Goal: Task Accomplishment & Management: Manage account settings

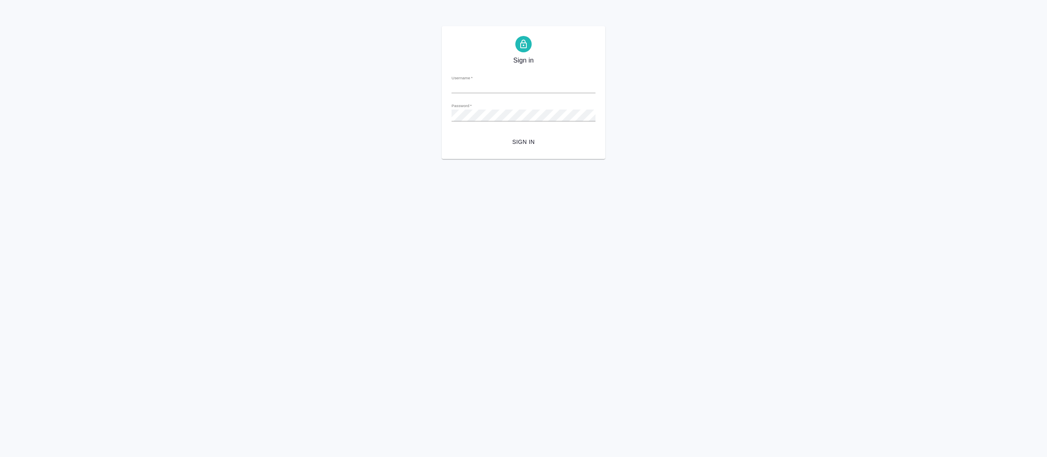
type input "fetisova@awatera.com"
click at [523, 138] on span "Sign in" at bounding box center [523, 142] width 131 height 10
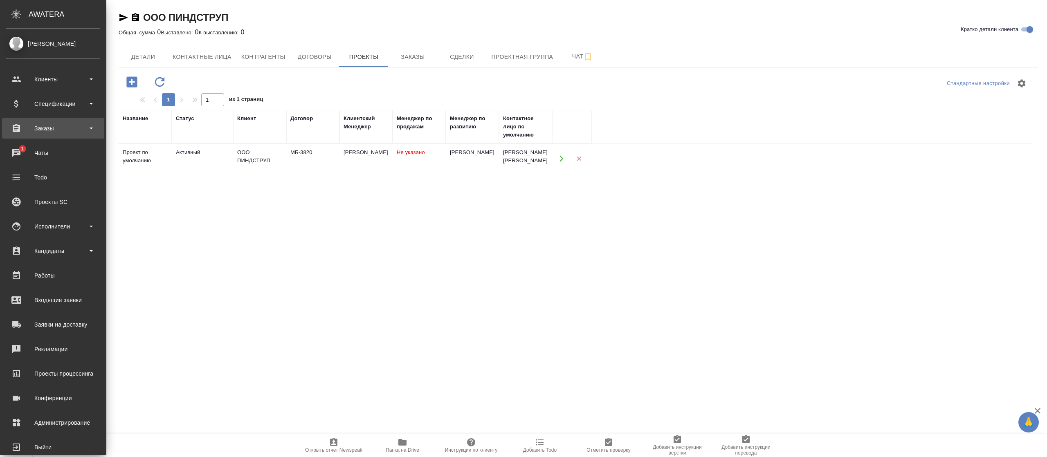
click at [38, 133] on div "Заказы" at bounding box center [53, 128] width 94 height 12
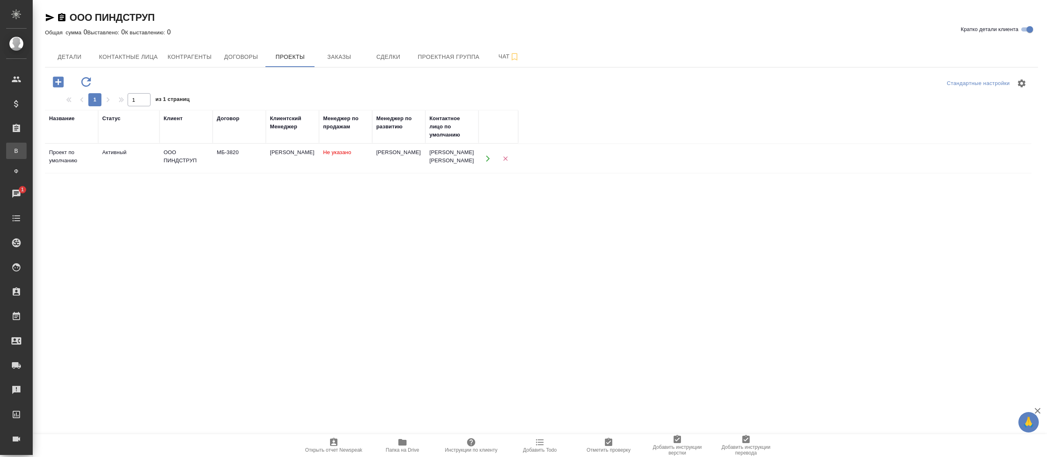
click at [12, 155] on div "Все заказы" at bounding box center [6, 151] width 12 height 8
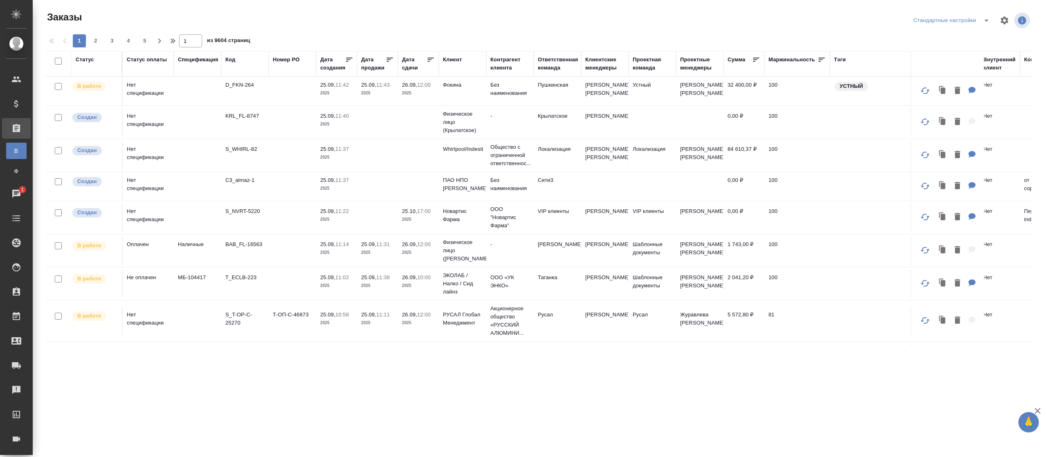
click at [231, 60] on div "Код" at bounding box center [230, 60] width 10 height 8
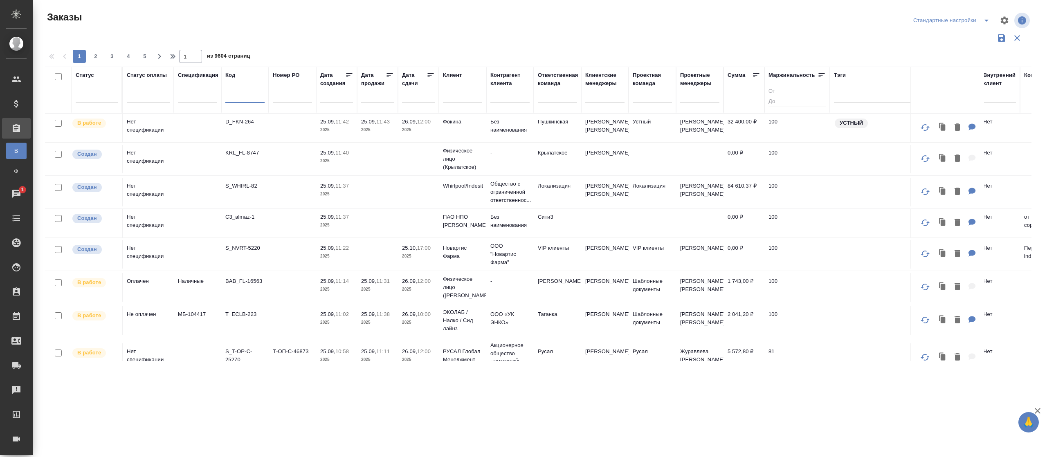
click at [230, 94] on input "text" at bounding box center [244, 98] width 39 height 10
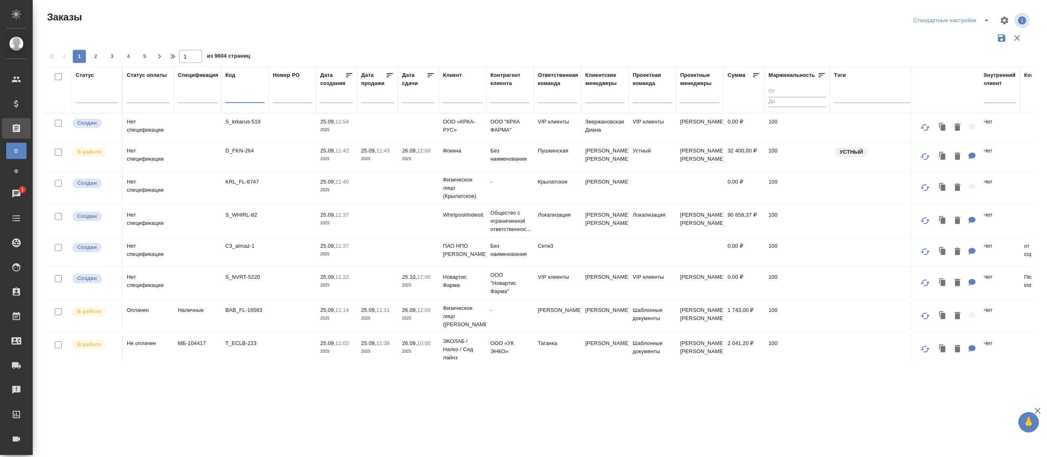
click at [239, 99] on input "text" at bounding box center [244, 98] width 39 height 10
type input "5"
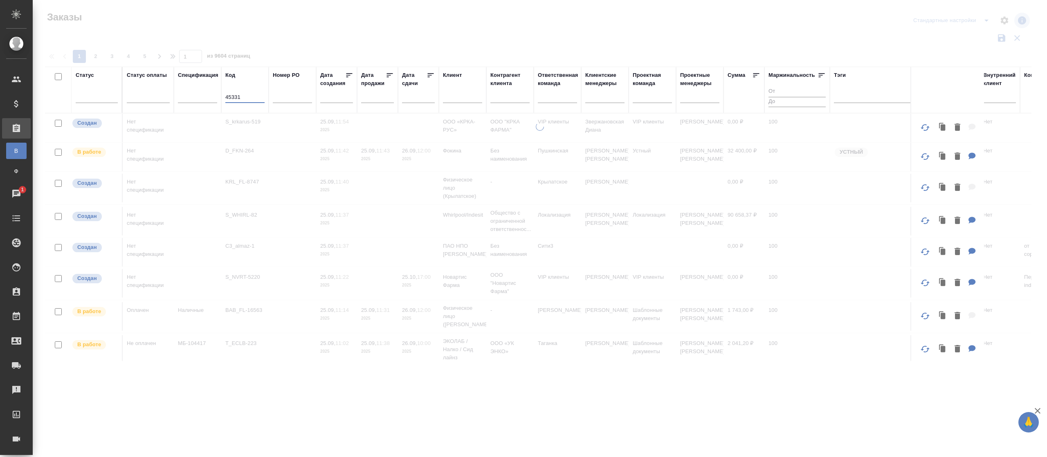
type input "45331"
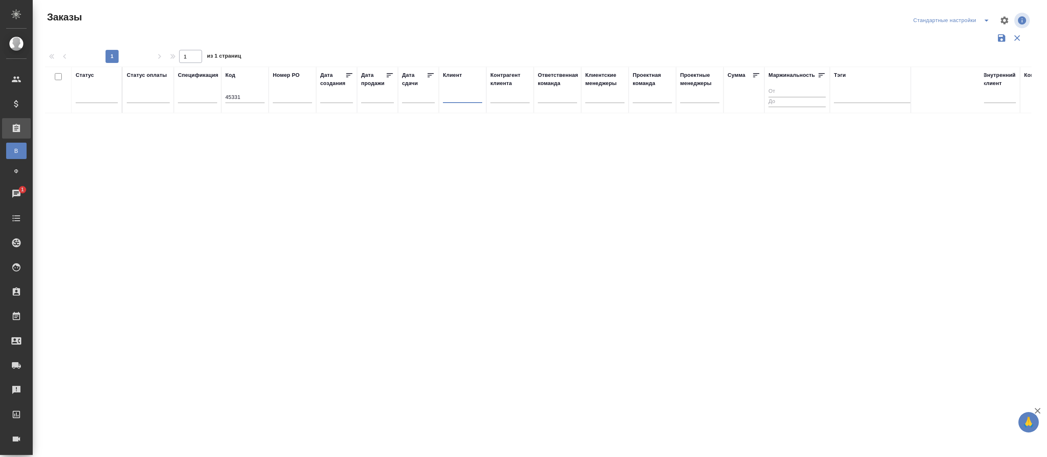
click at [455, 94] on input "text" at bounding box center [462, 98] width 39 height 10
type input "hecfk"
drag, startPoint x: 464, startPoint y: 95, endPoint x: 434, endPoint y: 97, distance: 30.3
click at [434, 97] on tr "Статус Статус оплаты Спецификация Код 45331 Номер PO Дата создания Дата продажи…" at bounding box center [642, 90] width 1195 height 47
type input "h"
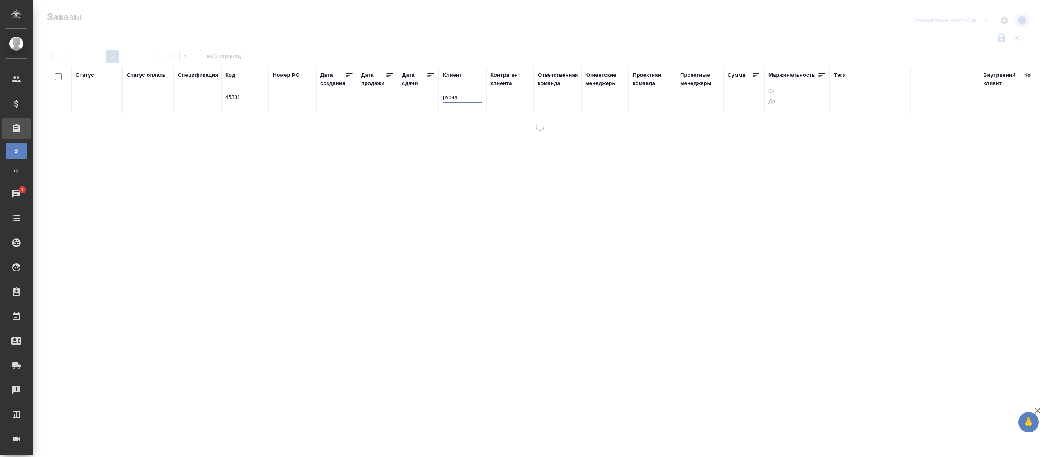
type input "русал"
drag, startPoint x: 250, startPoint y: 101, endPoint x: 195, endPoint y: 99, distance: 55.7
click at [195, 99] on tr "Статус Статус оплаты Спецификация Код 45331 Номер PO Дата создания Дата продажи…" at bounding box center [642, 90] width 1195 height 47
click at [290, 98] on input "text" at bounding box center [292, 98] width 39 height 10
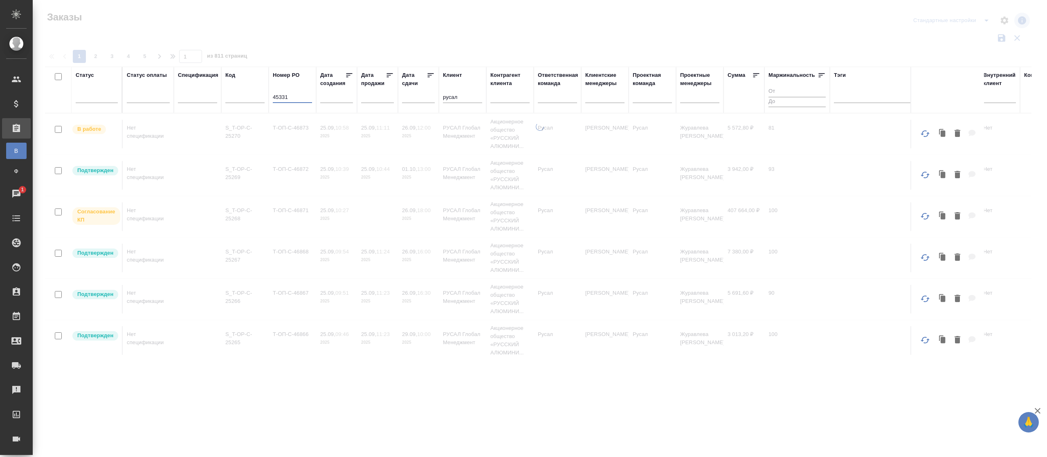
type input "45331"
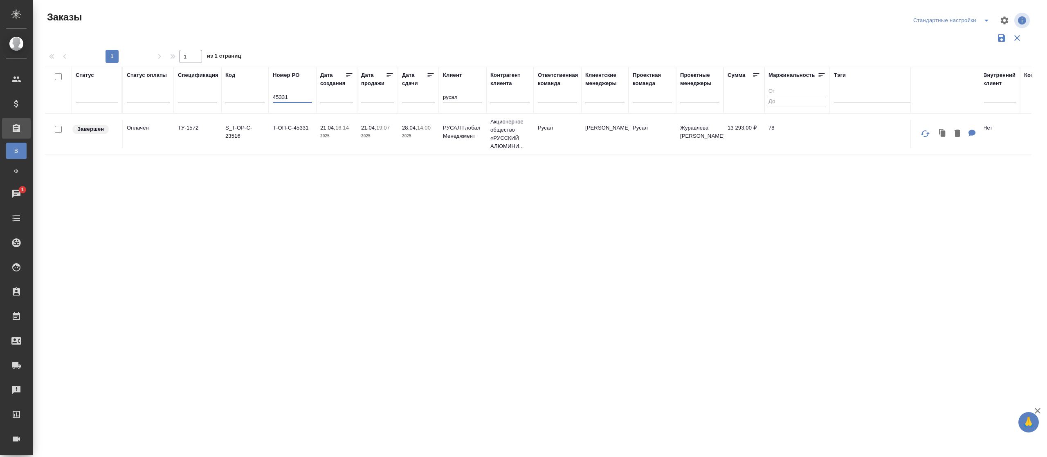
click at [360, 133] on td "21.04, 19:07 2025" at bounding box center [377, 134] width 41 height 29
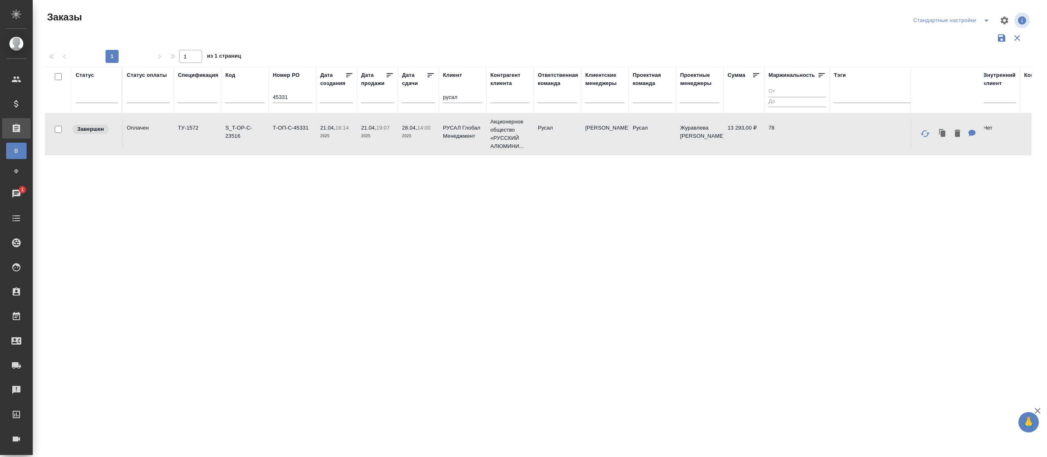
click at [360, 133] on td "21.04, 19:07 2025" at bounding box center [377, 134] width 41 height 29
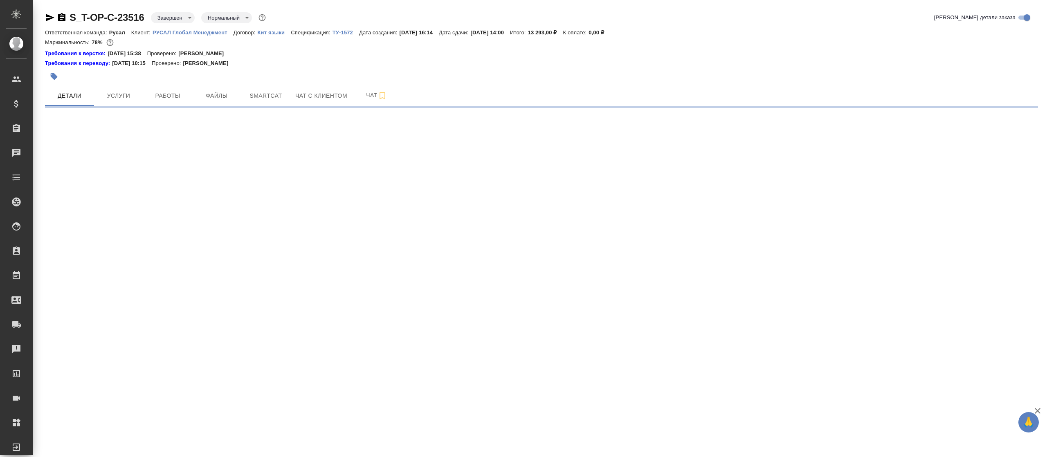
select select "RU"
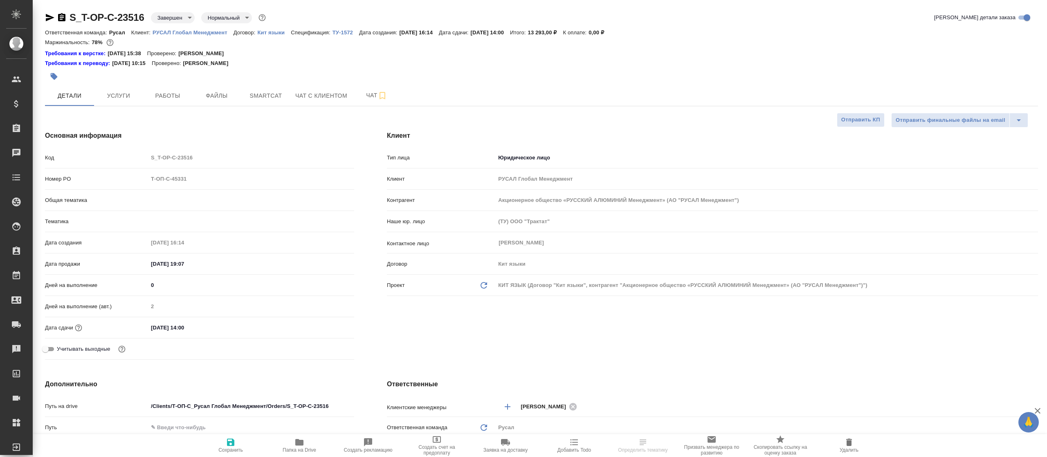
type textarea "x"
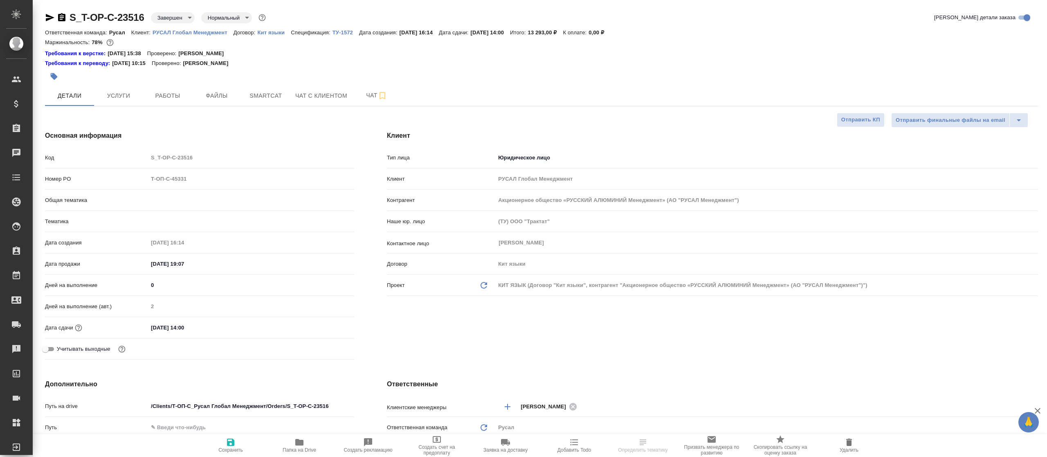
type textarea "x"
type input "[PERSON_NAME]"
type input "Хрусталёва Дарья"
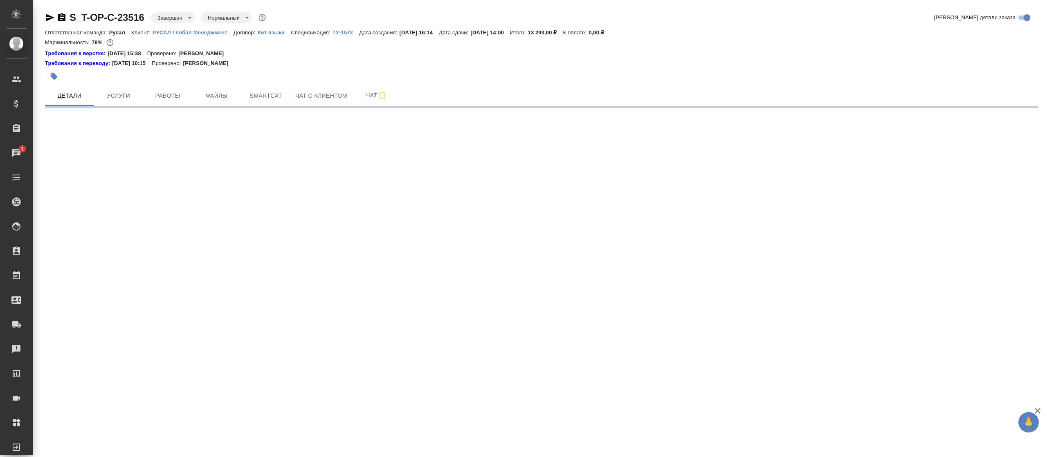
select select "RU"
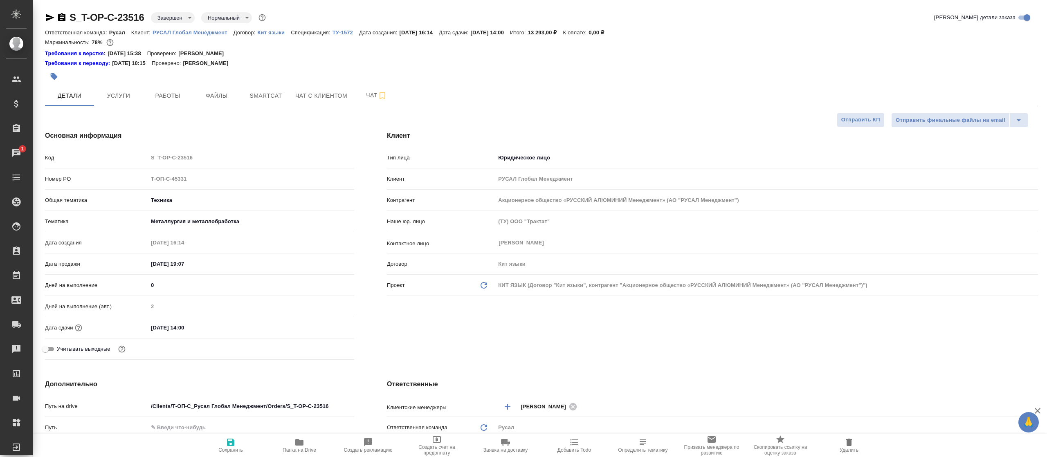
type textarea "x"
click at [220, 93] on span "Файлы" at bounding box center [216, 96] width 39 height 10
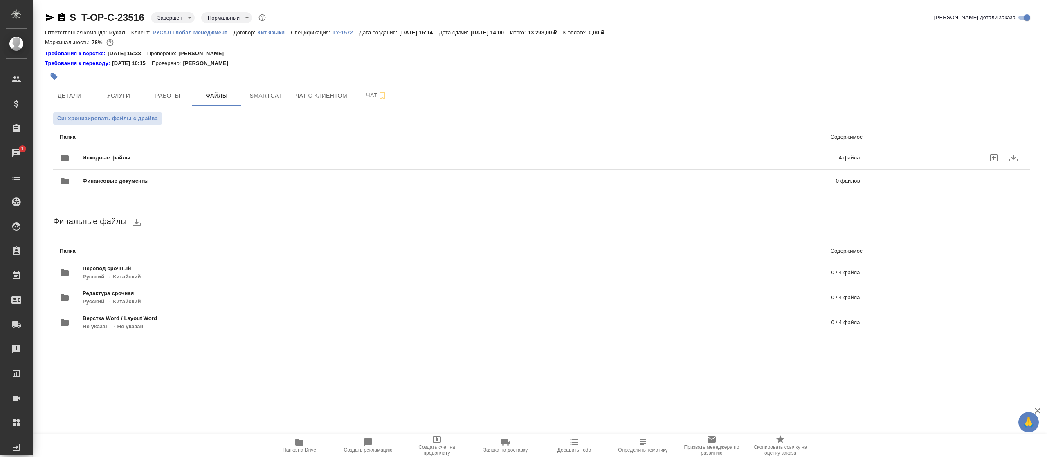
click at [123, 157] on span "Исходные файлы" at bounding box center [284, 158] width 402 height 8
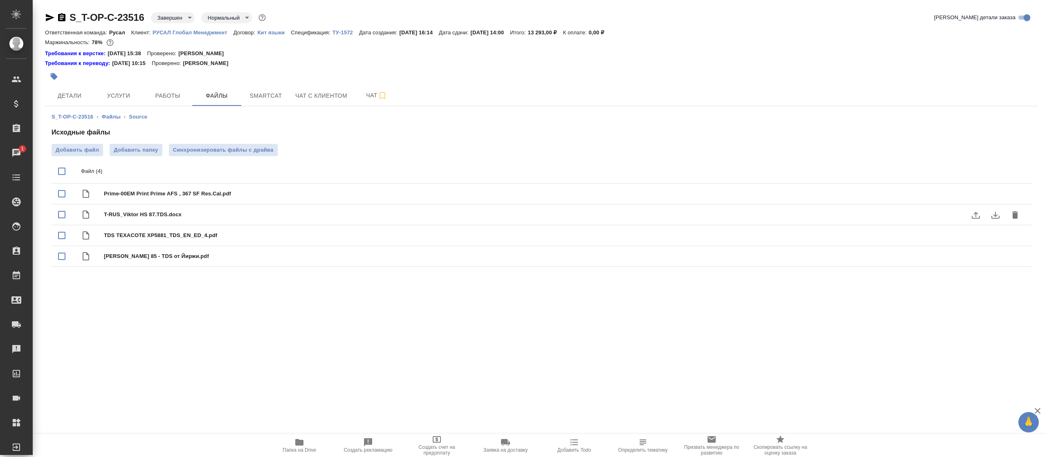
click at [115, 218] on span "T-RUS_Viktor HS 87.TDS.docx" at bounding box center [558, 215] width 908 height 8
checkbox input "false"
click at [208, 188] on div "Prime-00EM Print Prime AFS , 367 SF Res.Cal.pdf" at bounding box center [558, 193] width 908 height 11
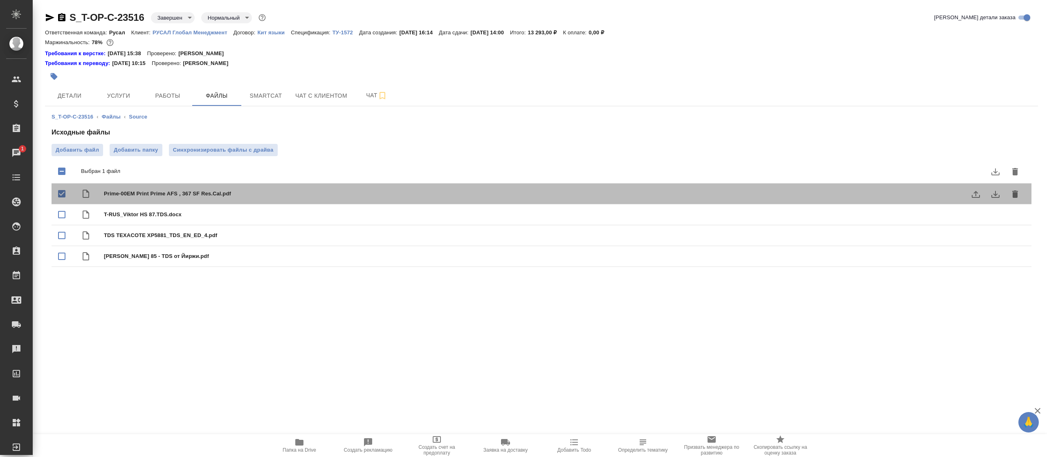
click at [208, 188] on div "Prime-00EM Print Prime AFS , 367 SF Res.Cal.pdf" at bounding box center [558, 193] width 908 height 11
checkbox input "false"
click at [215, 194] on span "Prime-00EM Print Prime AFS , 367 SF Res.Cal.pdf" at bounding box center [558, 194] width 908 height 8
checkbox input "true"
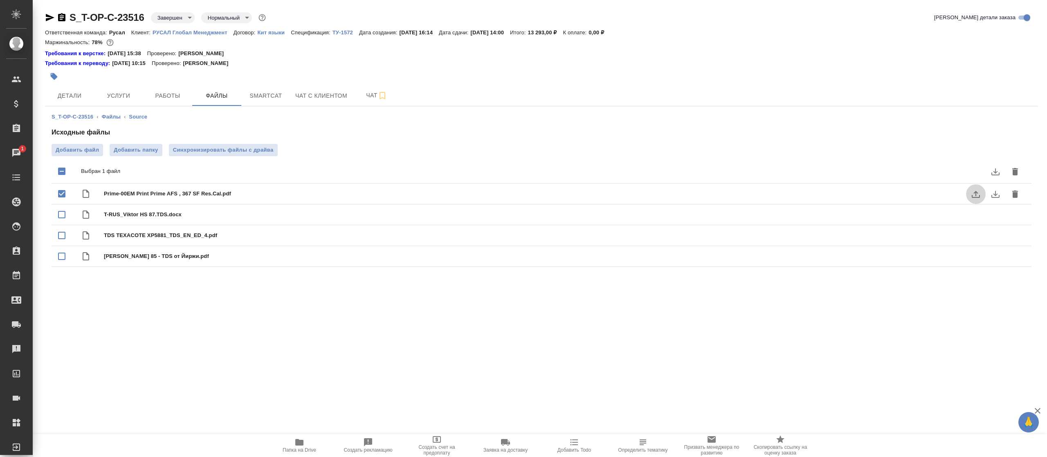
click at [980, 199] on icon "uploadFile" at bounding box center [976, 194] width 10 height 10
click at [0, 0] on input "uploadFile" at bounding box center [0, 0] width 0 height 0
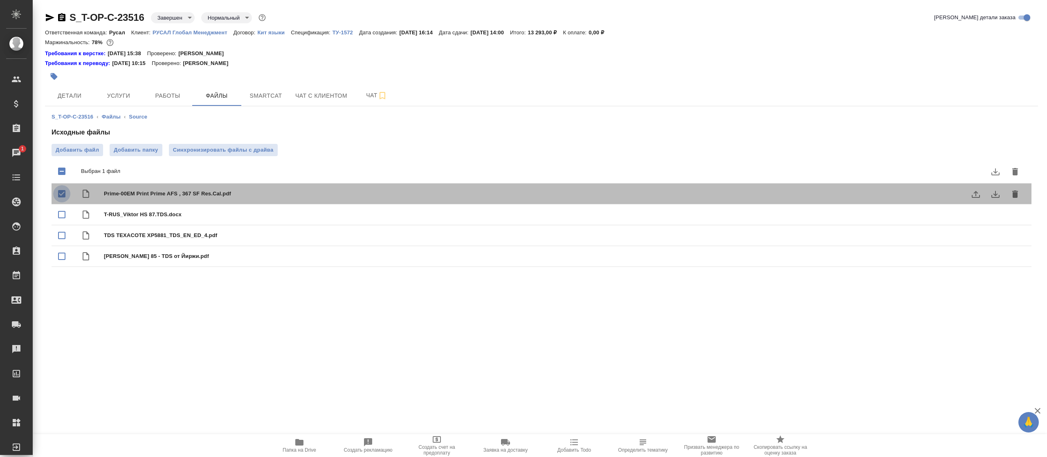
click at [61, 196] on input "checkbox" at bounding box center [61, 193] width 17 height 17
checkbox input "false"
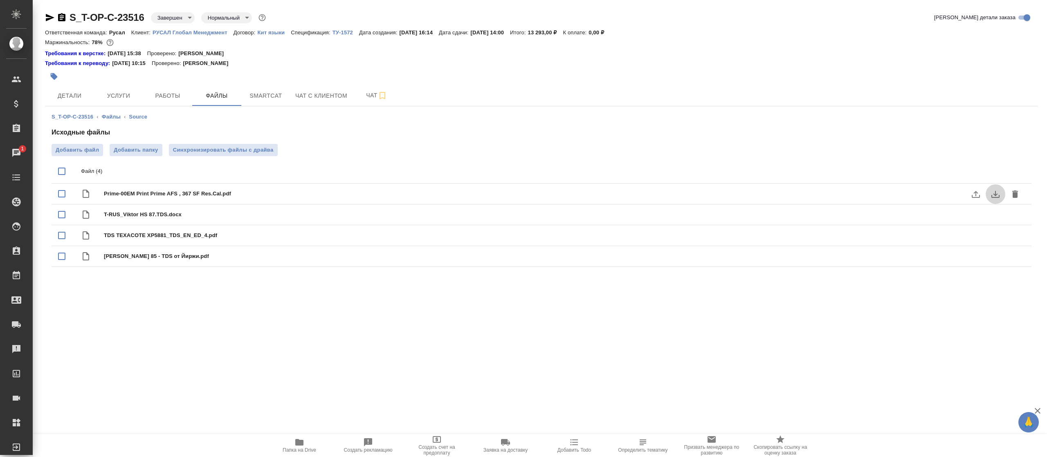
click at [998, 194] on icon "download" at bounding box center [996, 194] width 10 height 10
drag, startPoint x: 962, startPoint y: 237, endPoint x: 997, endPoint y: 240, distance: 34.5
click at [997, 240] on icon "download" at bounding box center [996, 236] width 10 height 10
